Goal: Check status: Check status

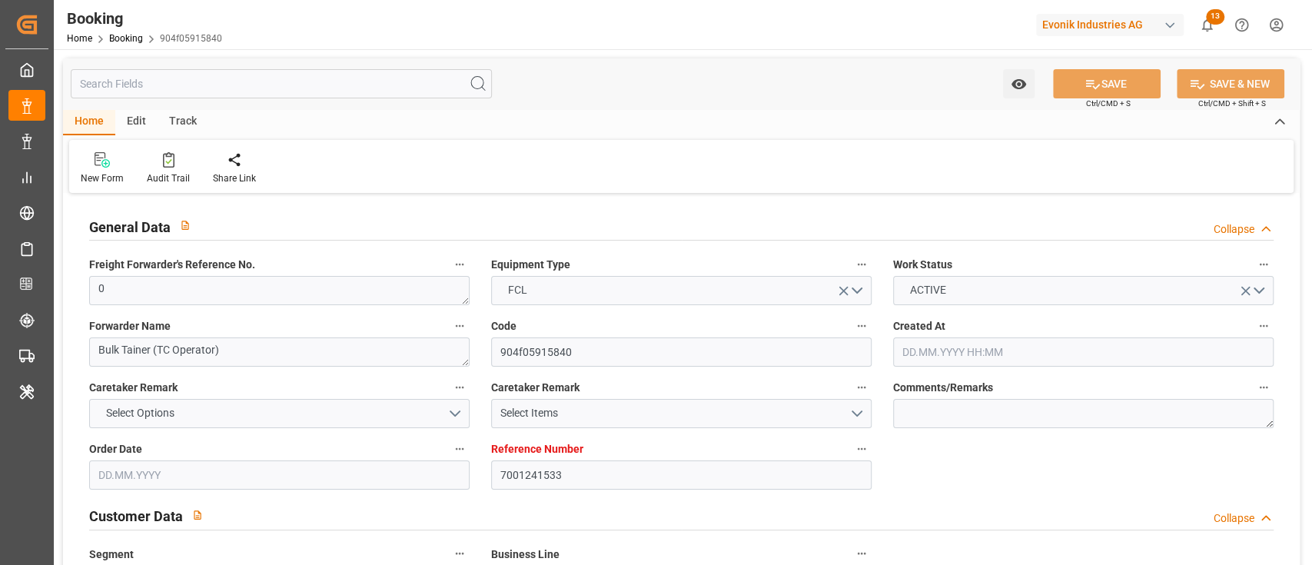
type input "7001241533"
type input "9279977"
type input "MSC"
type input "Mediterranean Shipping Company"
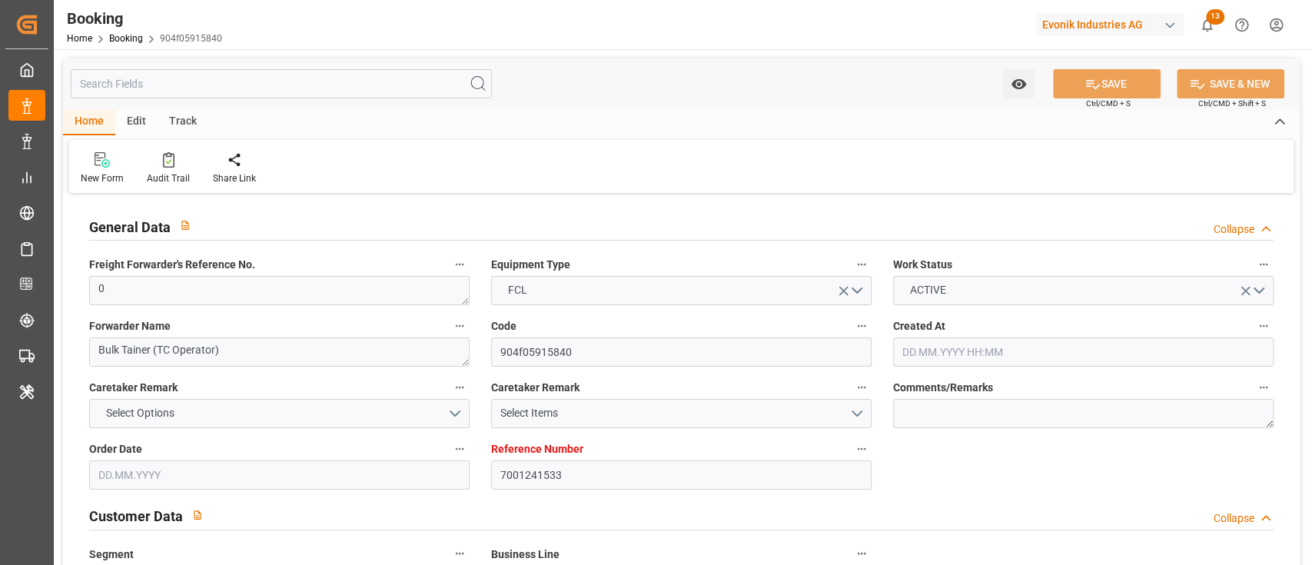
type input "BEANR"
type input "TRIST"
type input "4"
type input "[DATE] 06:51"
type input "[DATE]"
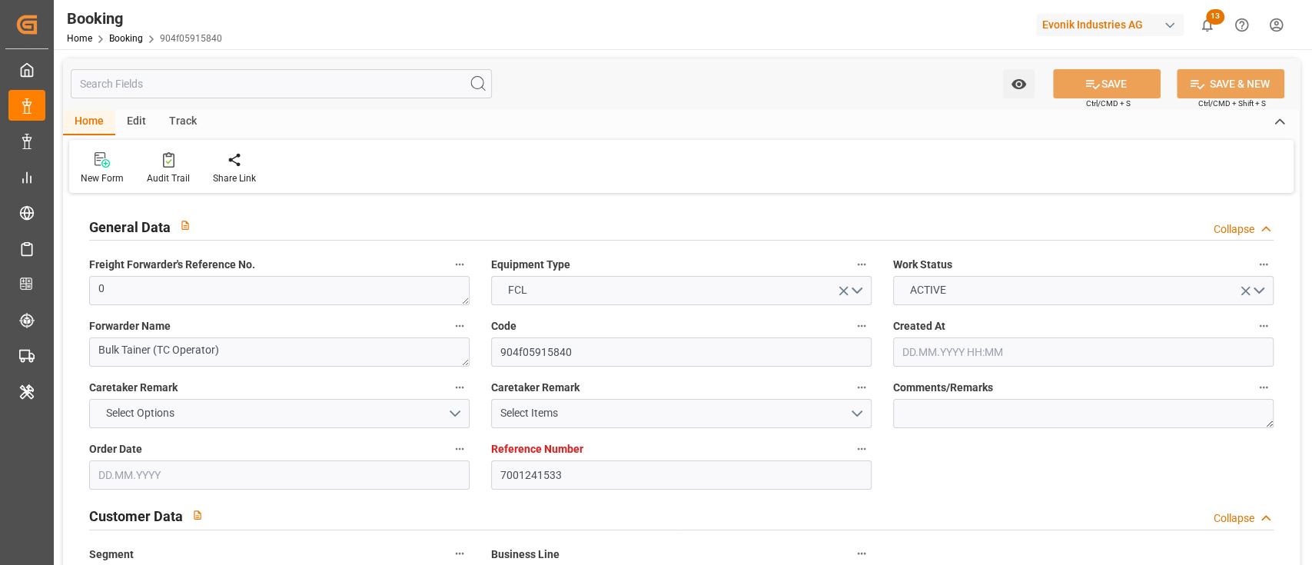
type input "[DATE]"
type input "[DATE] 00:00"
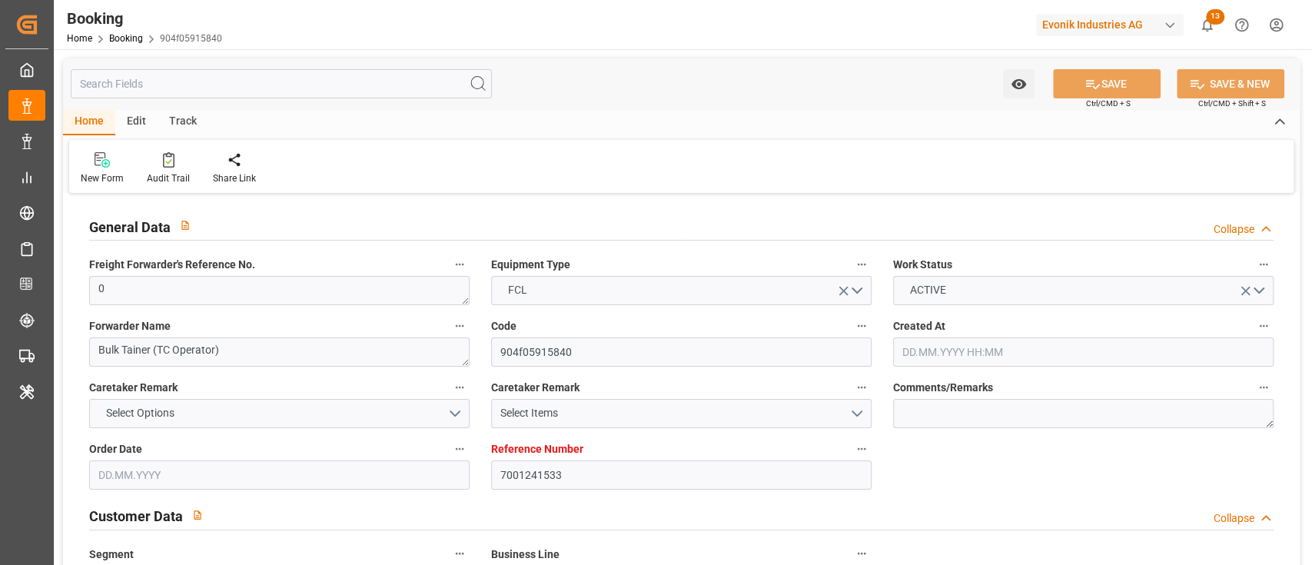
type input "[DATE] 00:00"
type input "[DATE]"
type input "[DATE] 07:25"
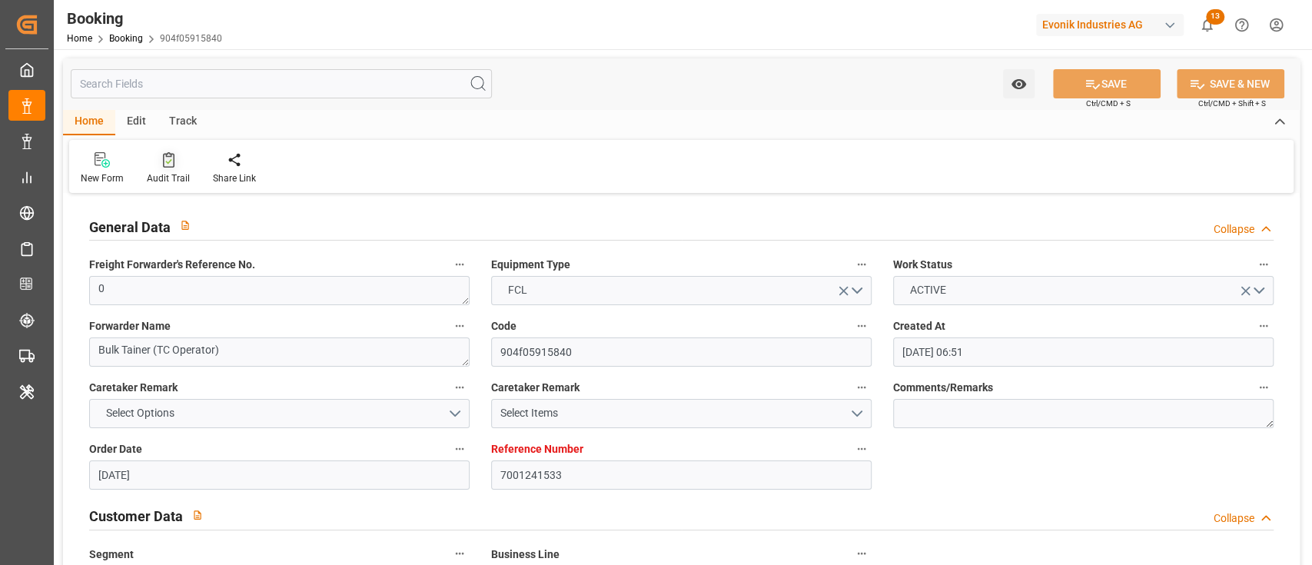
click at [173, 171] on div "Audit Trail" at bounding box center [168, 178] width 43 height 14
